Goal: Communication & Community: Answer question/provide support

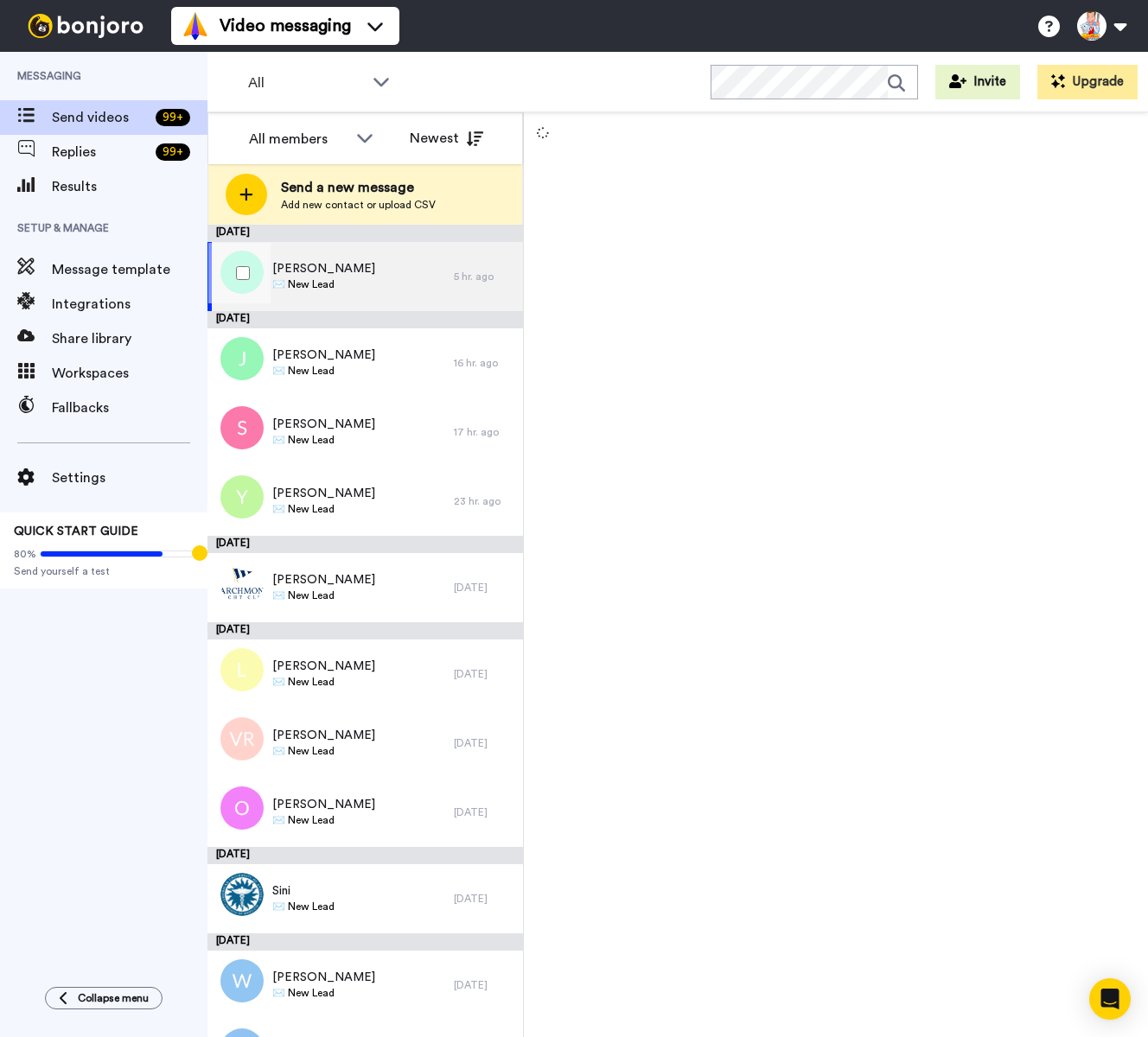
click at [322, 279] on span "✉️ New Lead" at bounding box center [323, 284] width 103 height 13
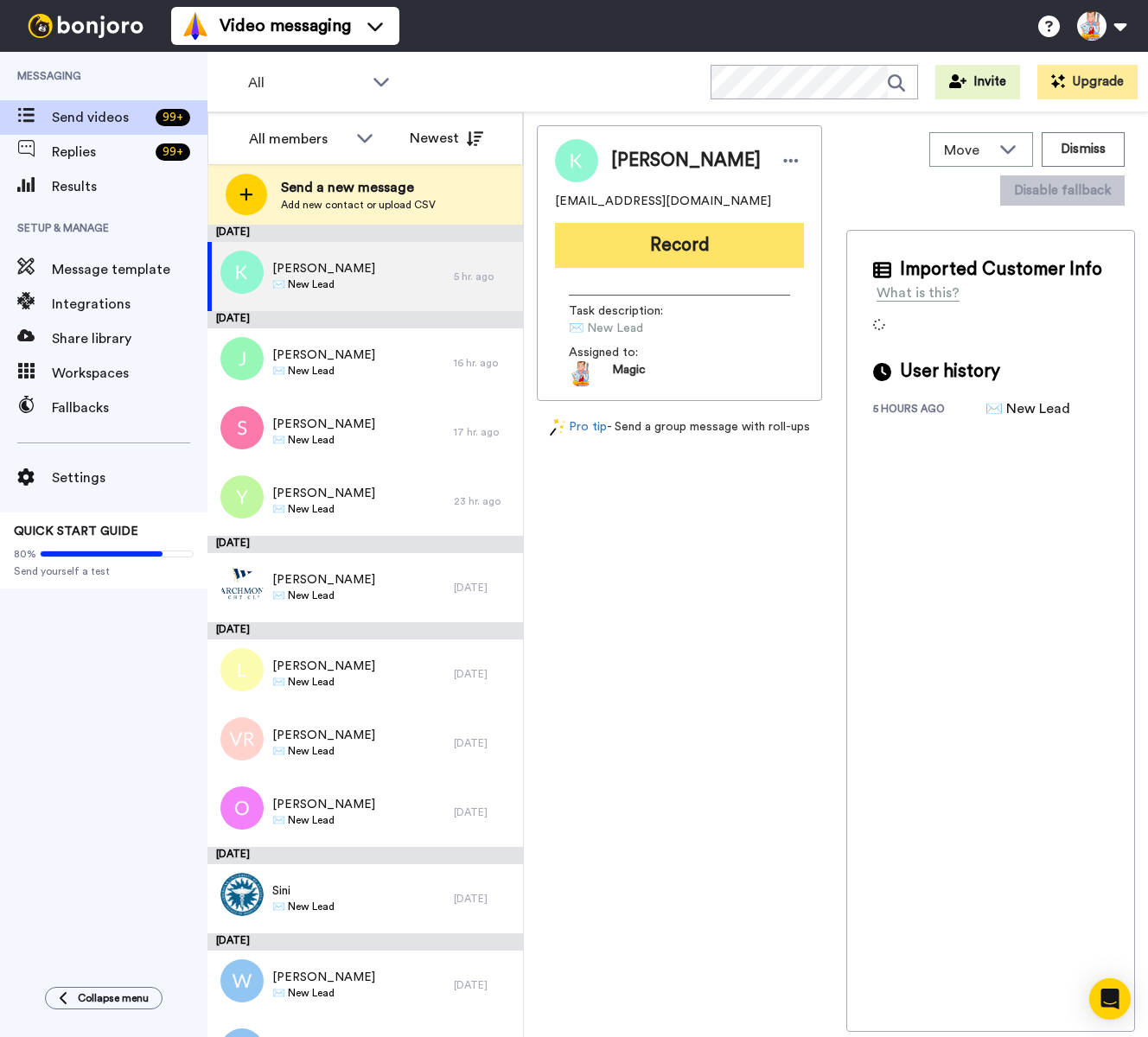
click at [693, 238] on button "Record" at bounding box center [679, 245] width 249 height 45
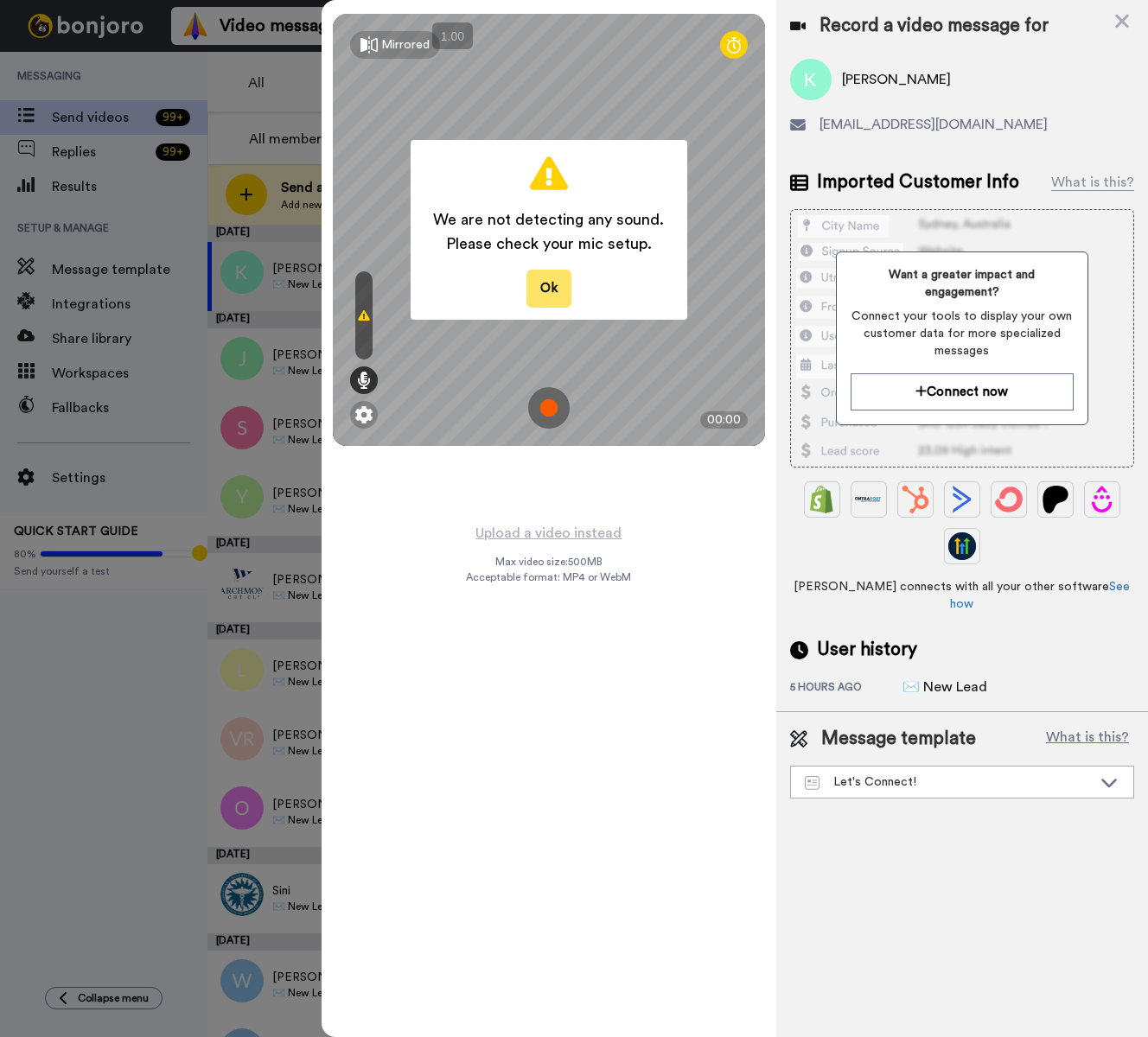
click at [554, 295] on button "Ok" at bounding box center [549, 288] width 45 height 37
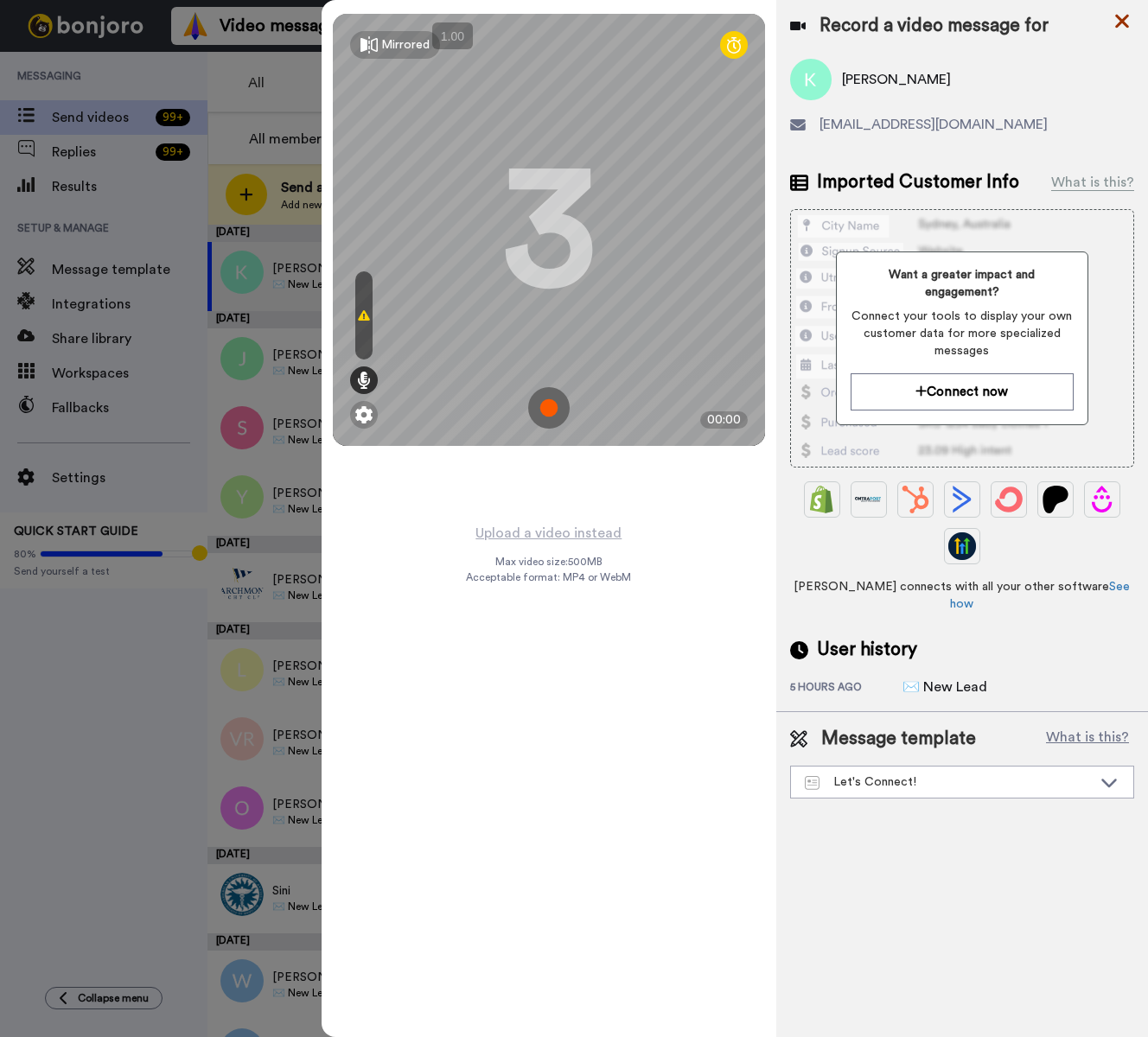
click at [1121, 23] on icon at bounding box center [1121, 21] width 17 height 21
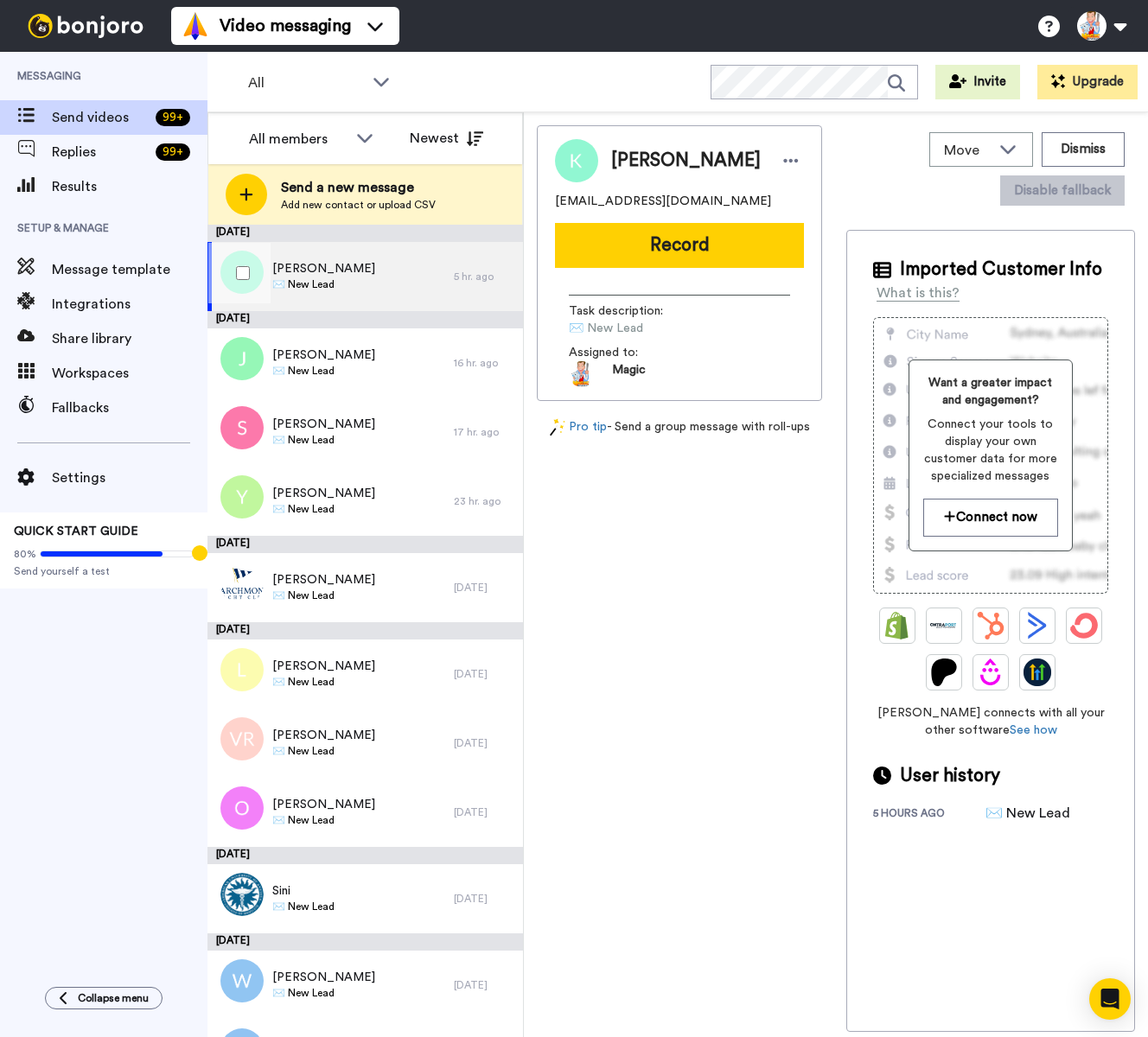
click at [379, 274] on div "[PERSON_NAME] ✉️ New Lead" at bounding box center [330, 276] width 246 height 69
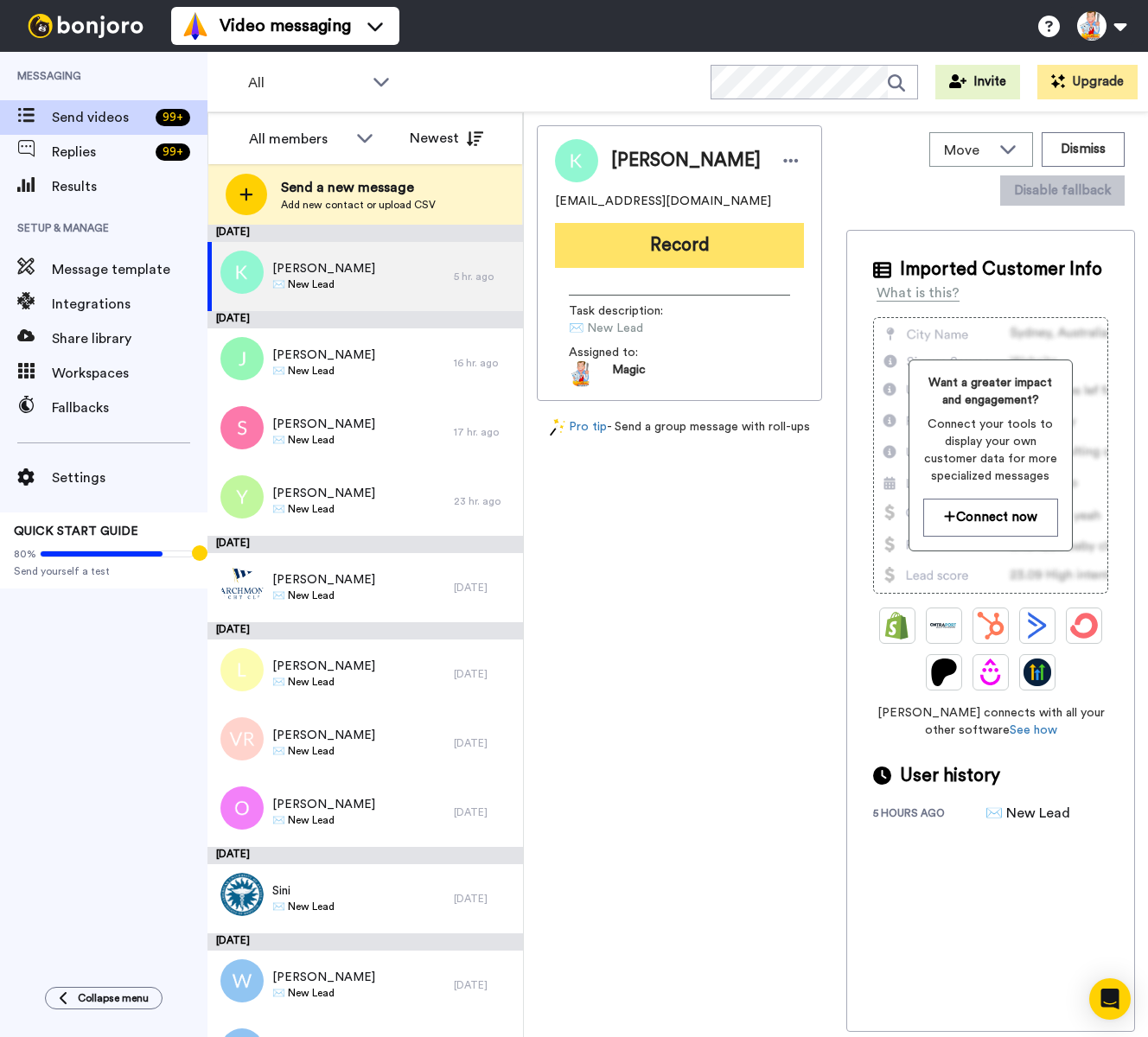
click at [677, 248] on button "Record" at bounding box center [679, 245] width 249 height 45
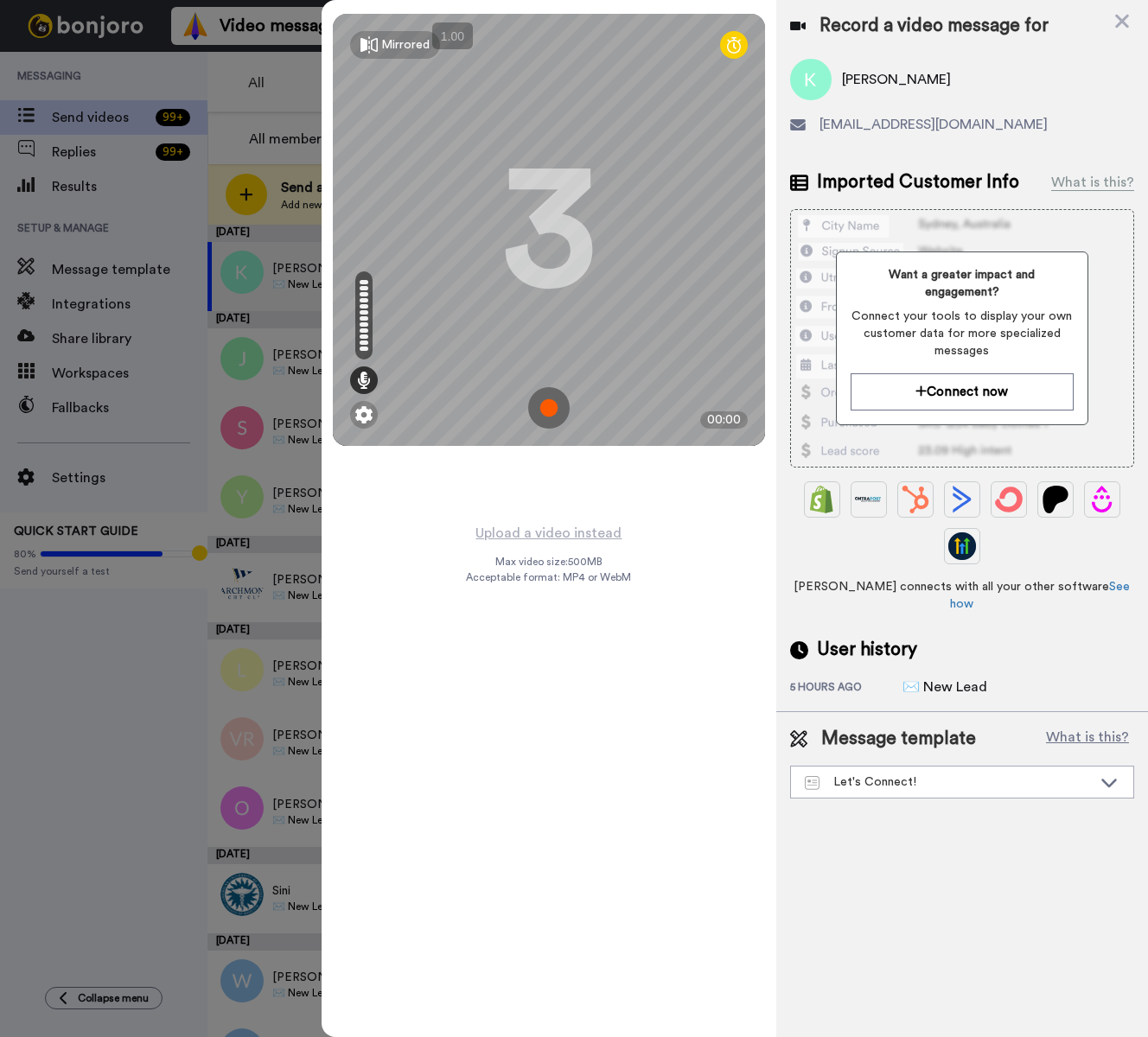
click at [543, 409] on img at bounding box center [549, 408] width 41 height 41
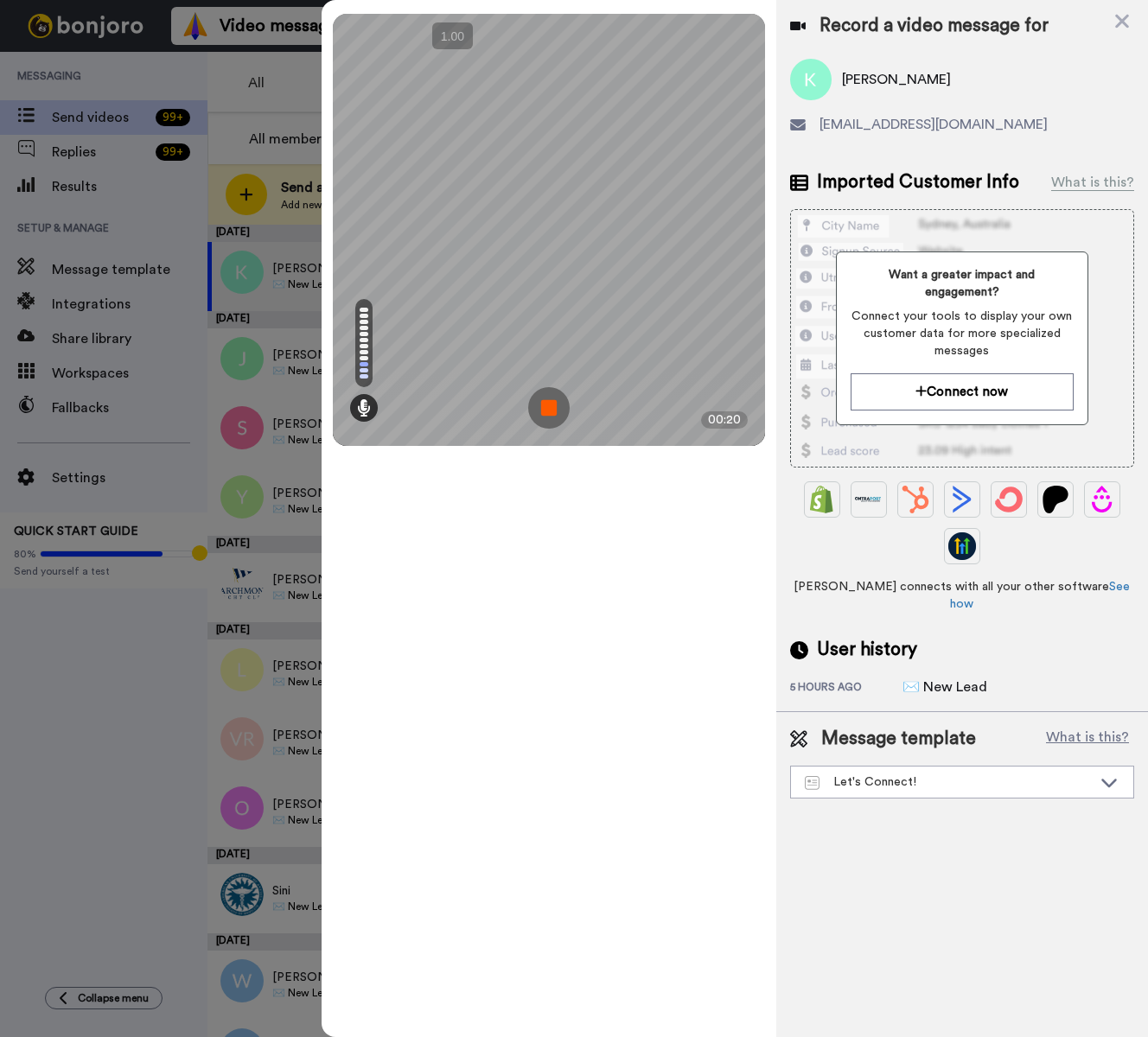
click at [543, 409] on img at bounding box center [549, 408] width 41 height 41
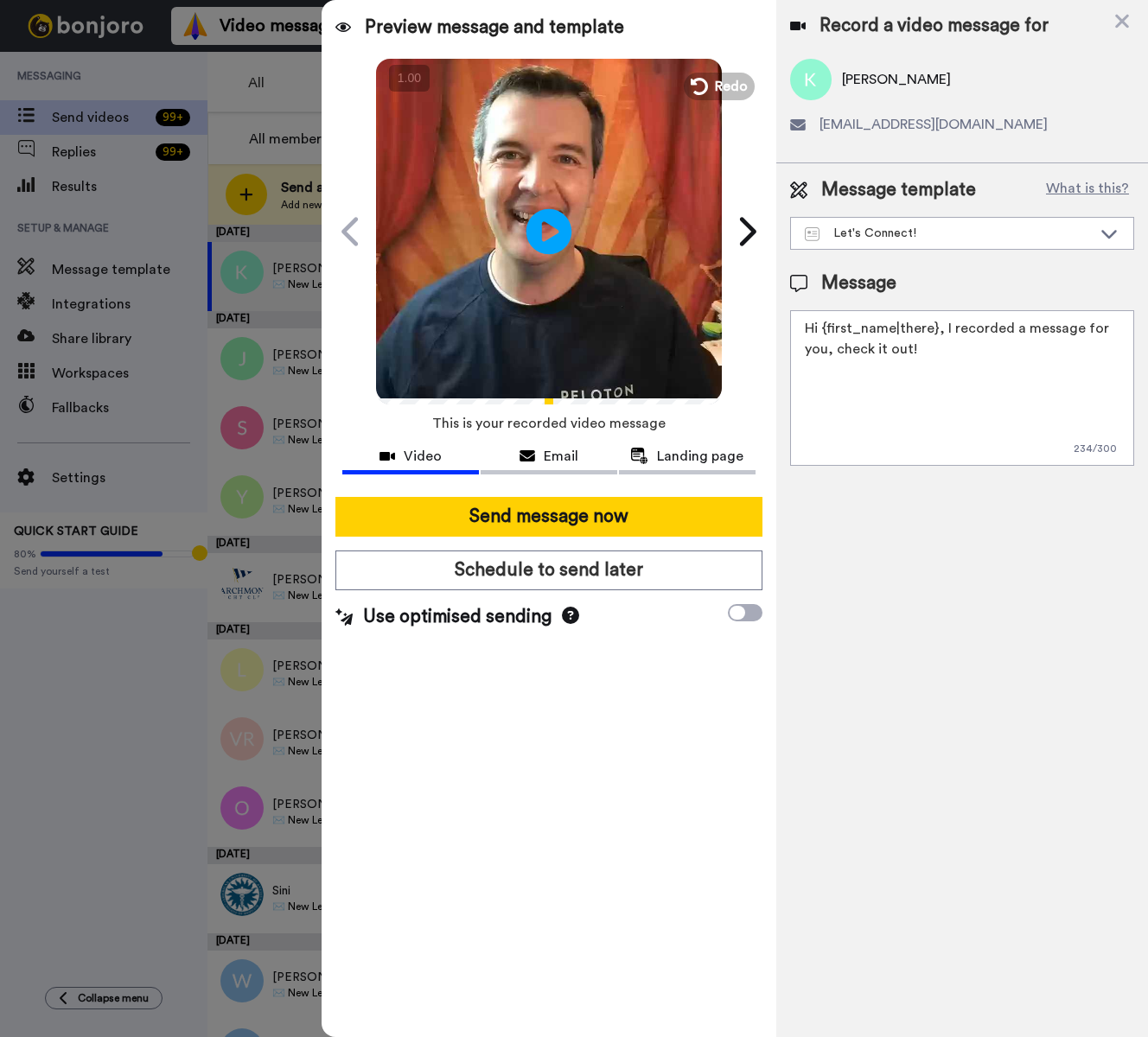
click at [539, 235] on icon at bounding box center [549, 230] width 46 height 46
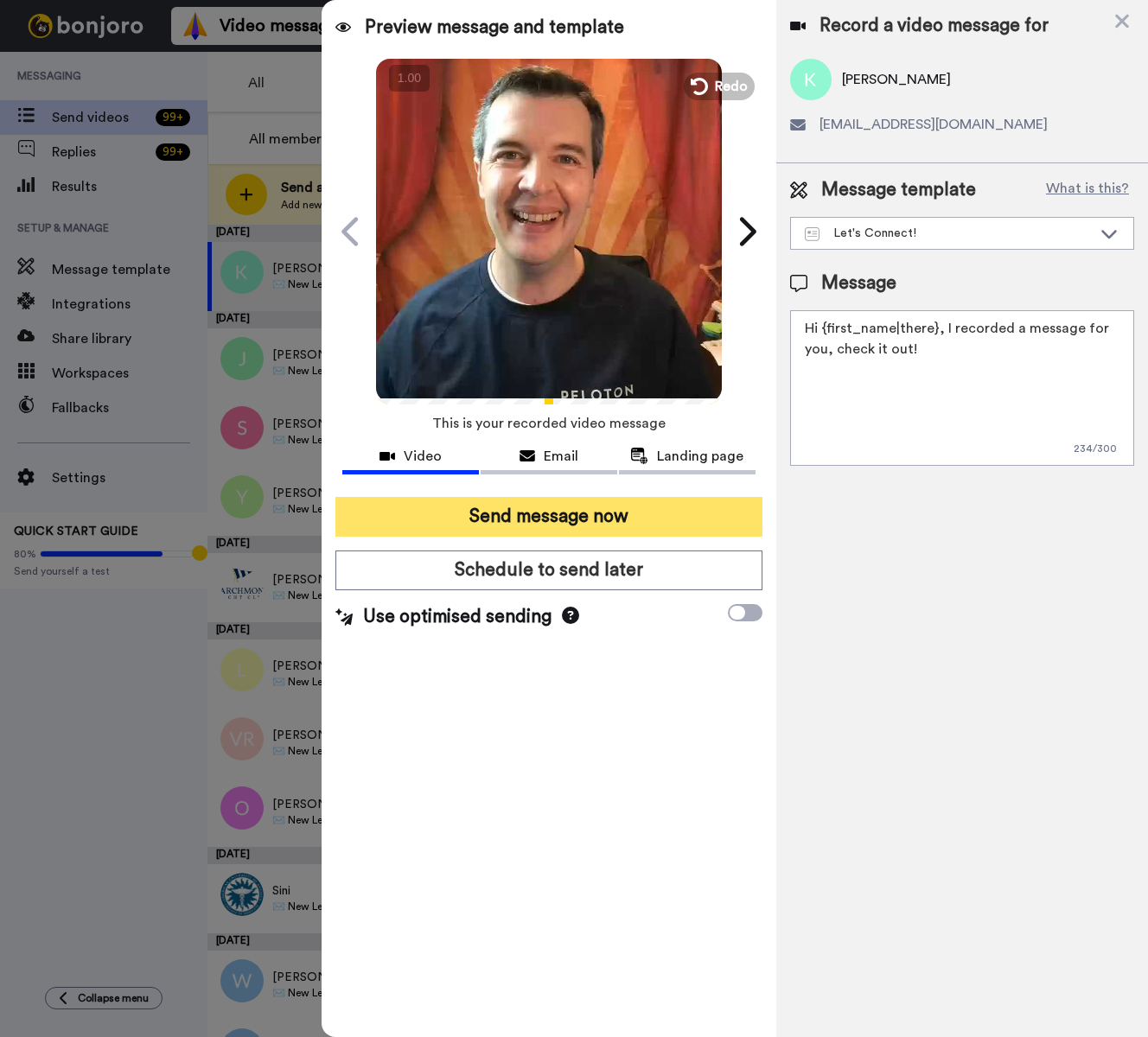
click at [651, 515] on button "Send message now" at bounding box center [549, 517] width 427 height 40
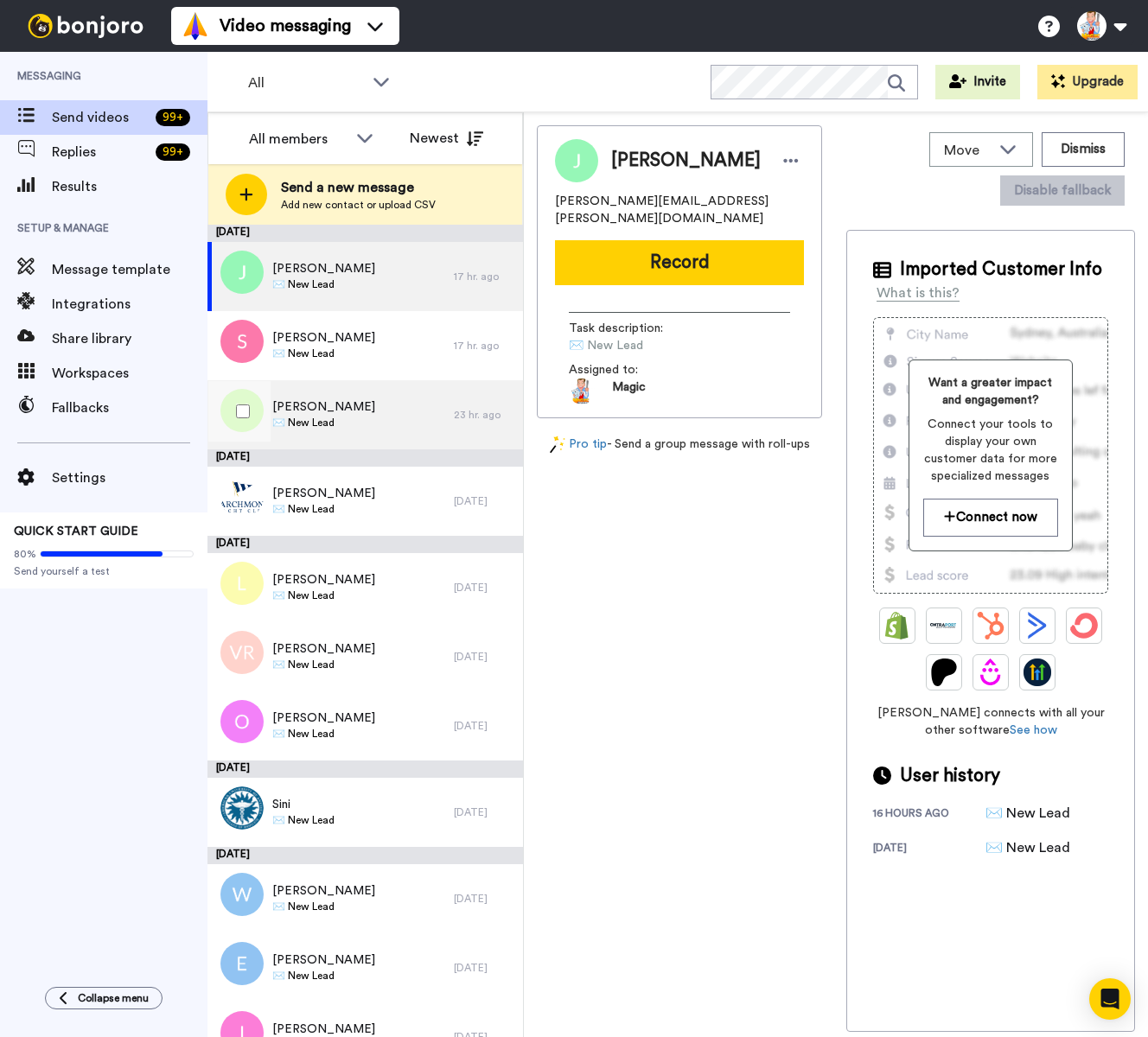
click at [333, 414] on span "[PERSON_NAME]" at bounding box center [323, 406] width 103 height 17
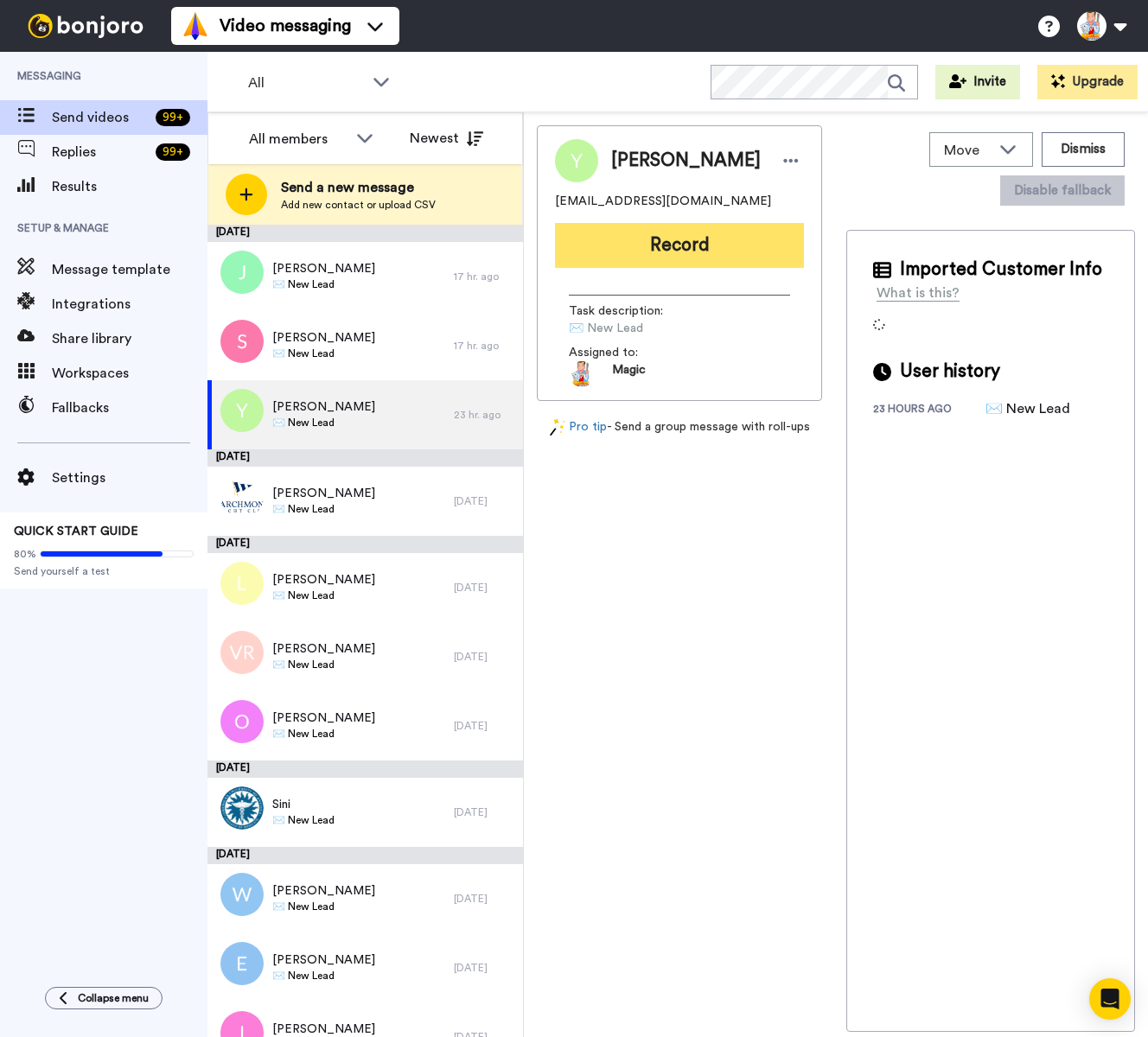
click at [667, 260] on button "Record" at bounding box center [679, 245] width 249 height 45
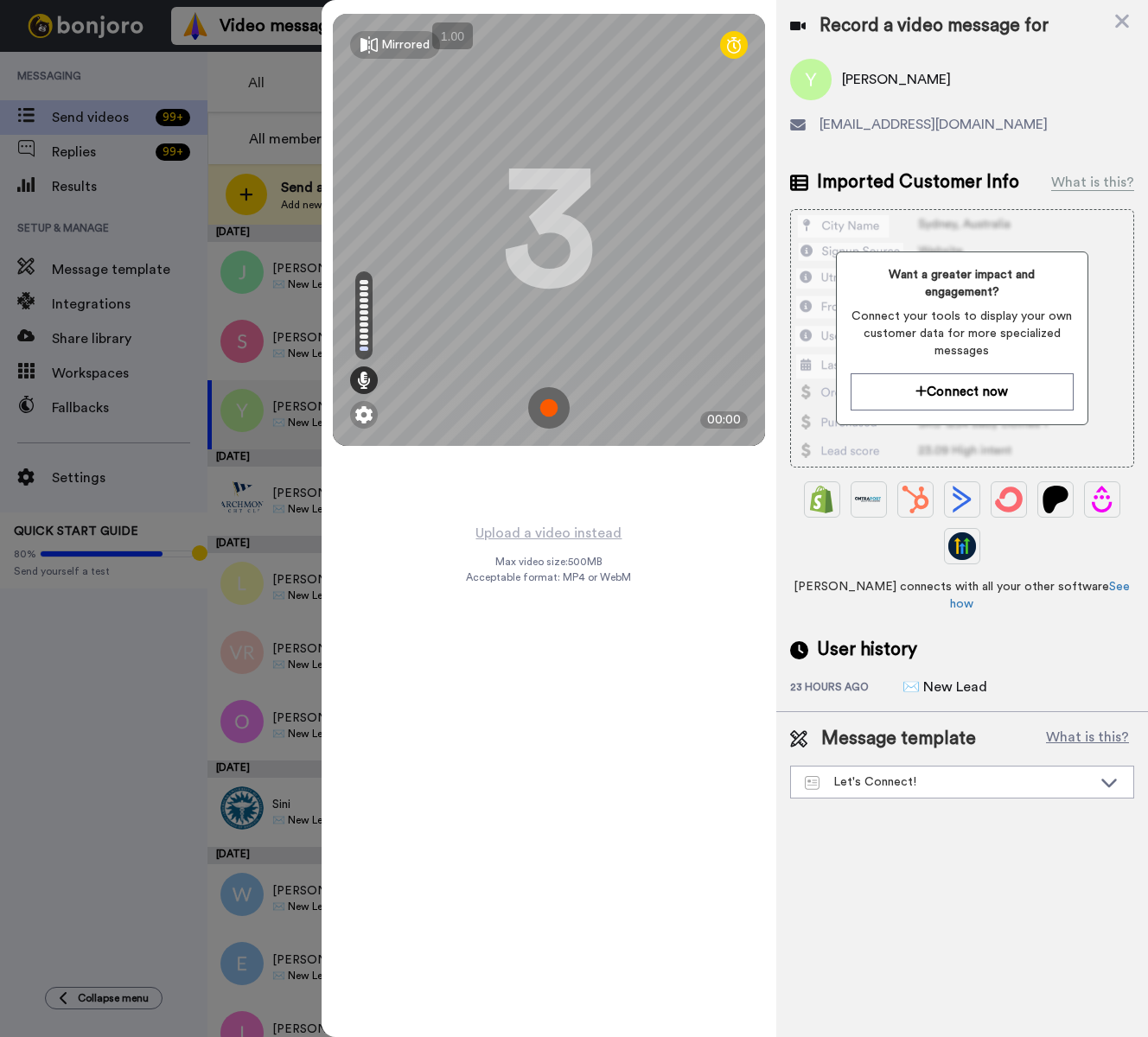
click at [553, 410] on img at bounding box center [549, 408] width 41 height 41
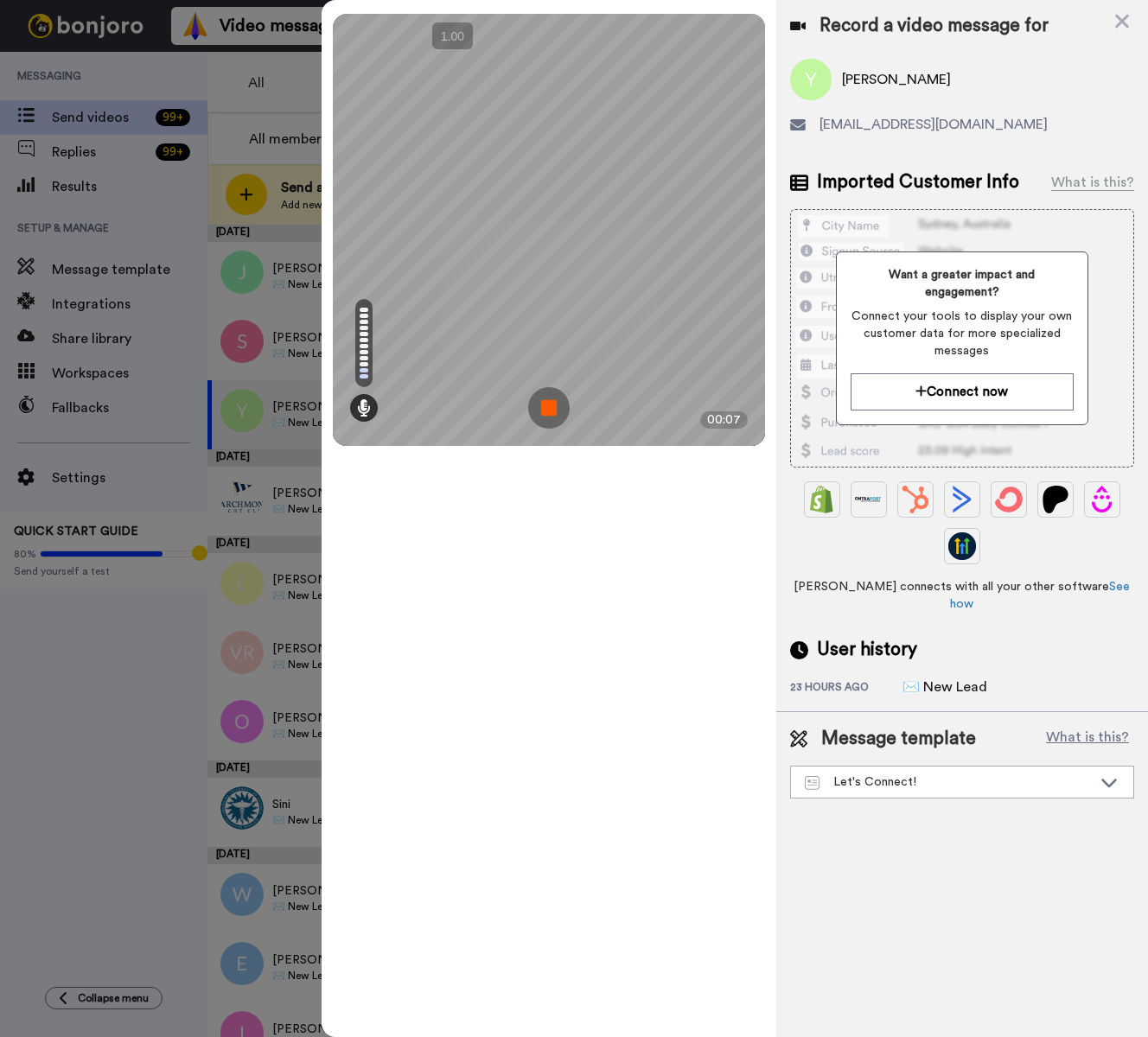
click at [553, 411] on img at bounding box center [549, 408] width 41 height 41
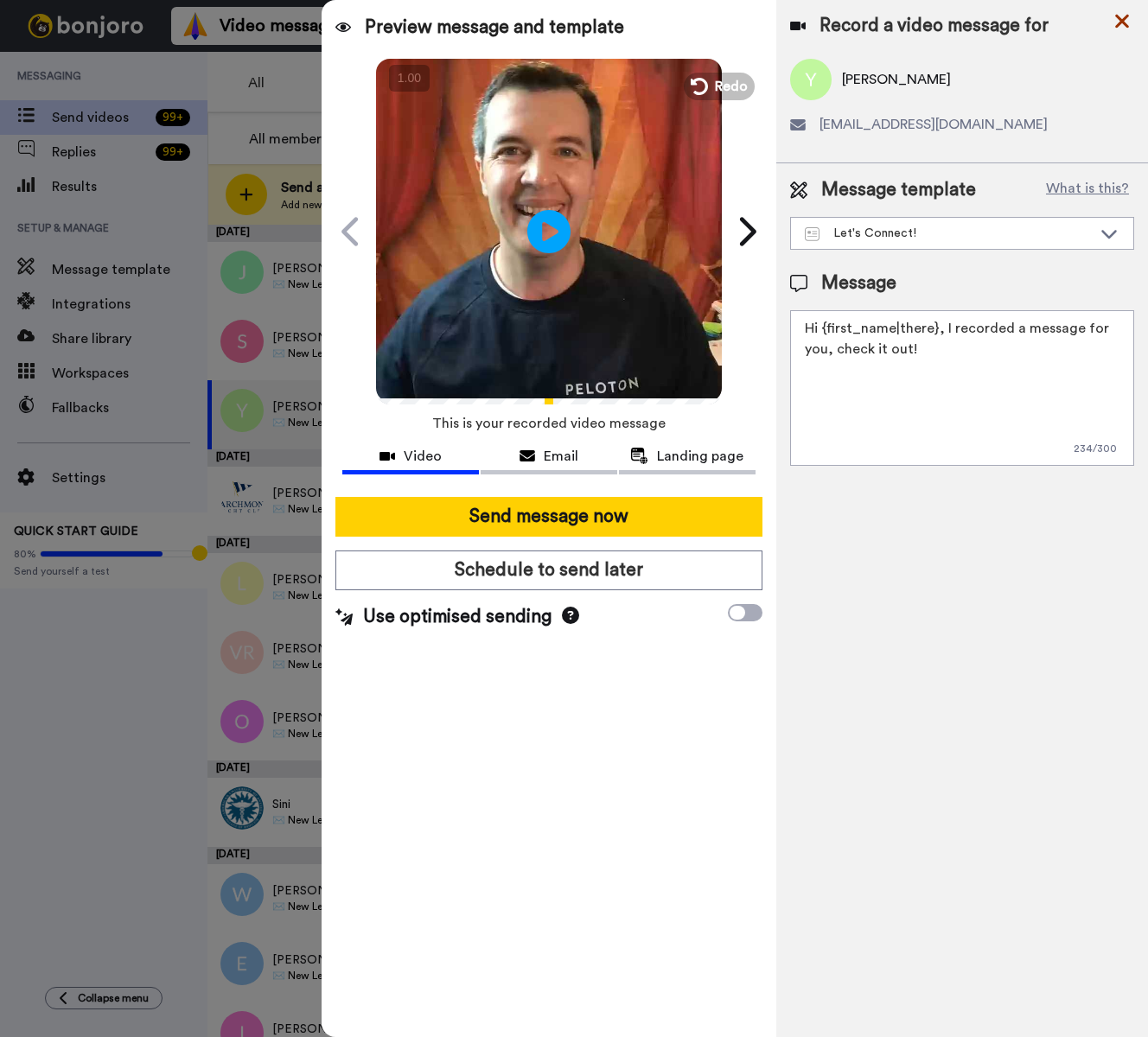
click at [1119, 26] on icon at bounding box center [1121, 21] width 17 height 21
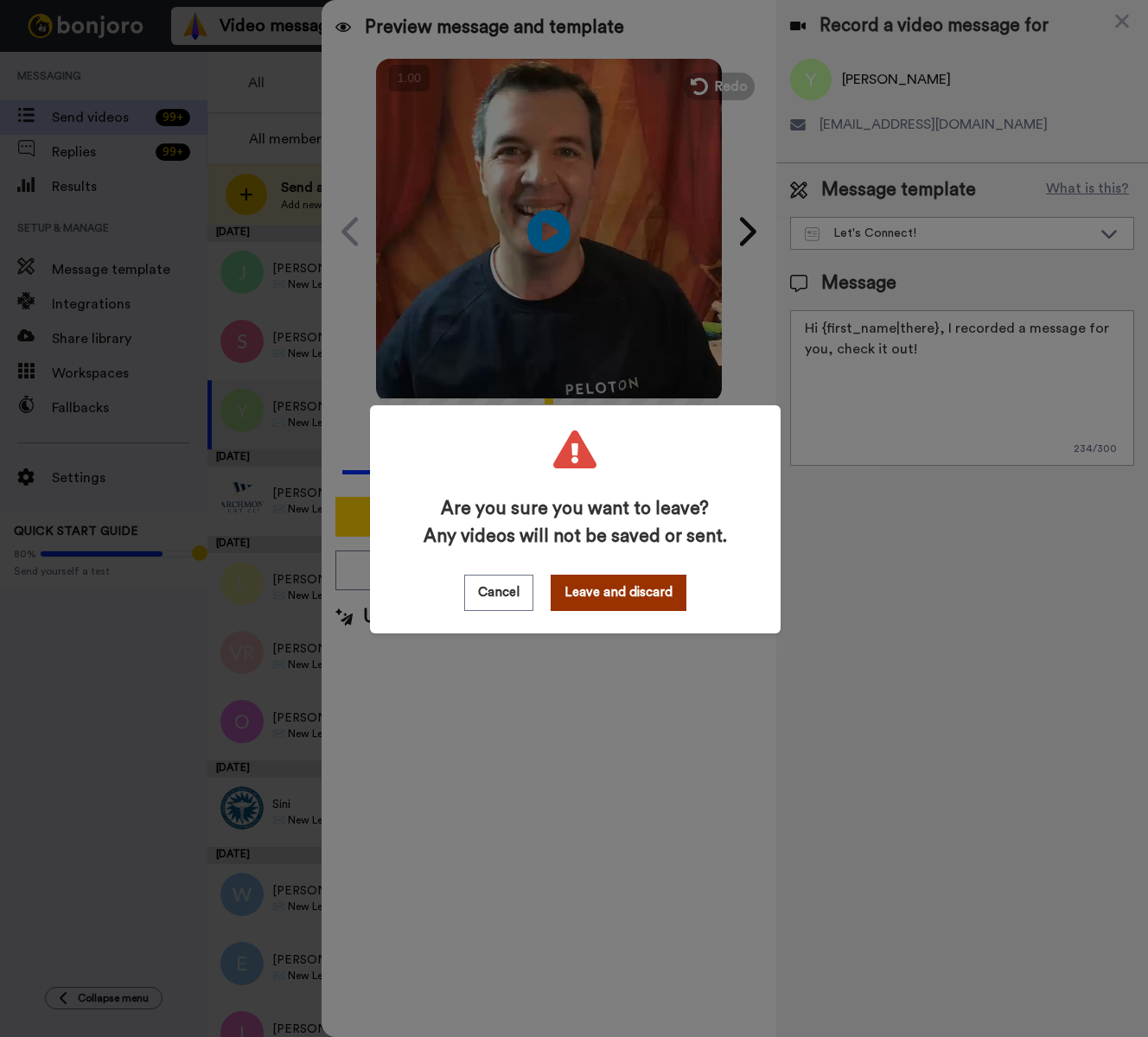
click at [599, 598] on button "Leave and discard" at bounding box center [619, 593] width 136 height 37
